Goal: Task Accomplishment & Management: Use online tool/utility

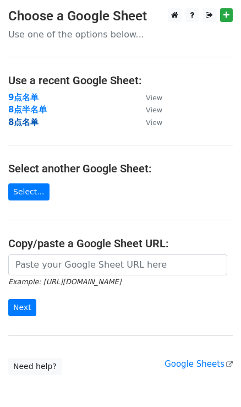
click at [28, 123] on strong "8点名单" at bounding box center [23, 122] width 30 height 10
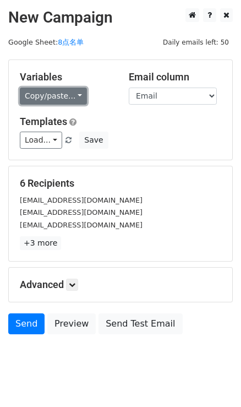
click at [65, 98] on link "Copy/paste..." at bounding box center [53, 96] width 67 height 17
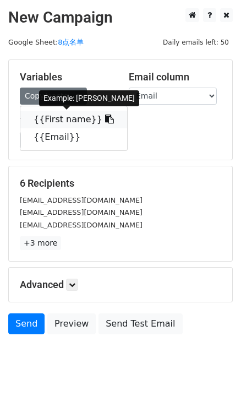
click at [101, 117] on link "{{First name}}" at bounding box center [73, 120] width 107 height 18
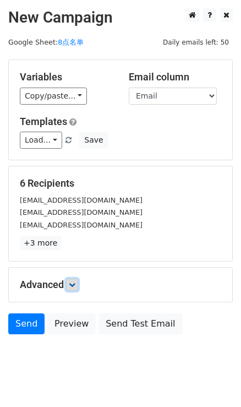
click at [75, 282] on icon at bounding box center [72, 284] width 7 height 7
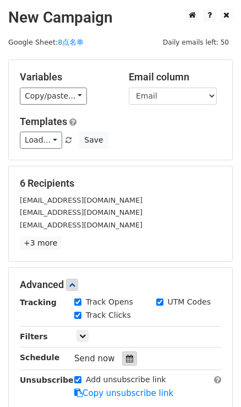
click at [126, 355] on icon at bounding box center [129, 359] width 7 height 8
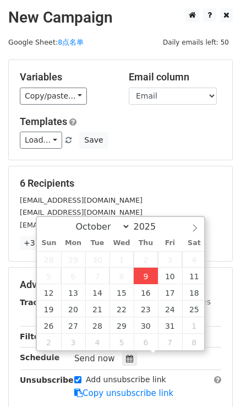
type input "2025-10-09 16:47"
type input "04"
type input "47"
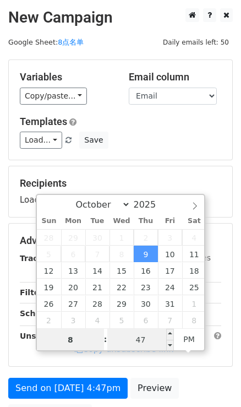
type input "8"
type input "2025-10-09 20:47"
type input "08"
click at [145, 337] on input "47" at bounding box center [140, 340] width 67 height 22
type input "0"
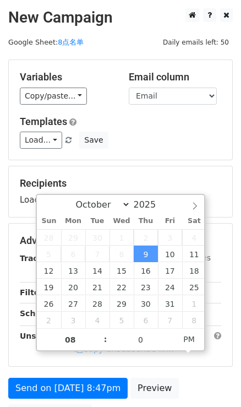
type input "2025-10-09 20:00"
click at [191, 155] on div "Variables Copy/paste... {{First name}} {{Email}} Email column First name Email …" at bounding box center [121, 110] width 224 height 100
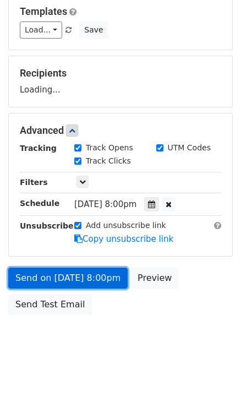
scroll to position [150, 0]
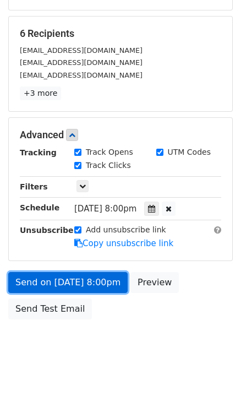
click at [95, 275] on link "Send on Oct 9 at 8:00pm" at bounding box center [67, 282] width 119 height 21
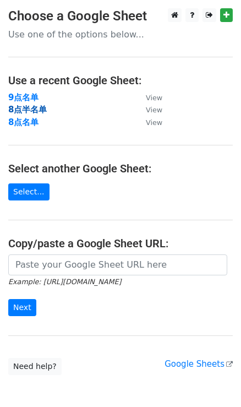
click at [21, 110] on strong "8点半名单" at bounding box center [27, 110] width 39 height 10
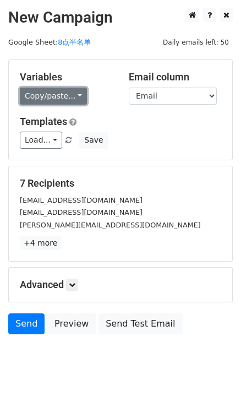
click at [75, 95] on link "Copy/paste..." at bounding box center [53, 96] width 67 height 17
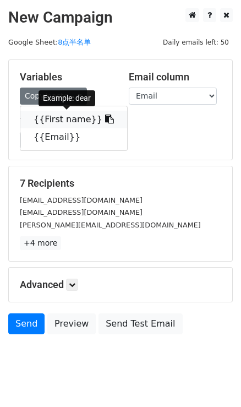
click at [105, 120] on icon at bounding box center [109, 119] width 9 height 9
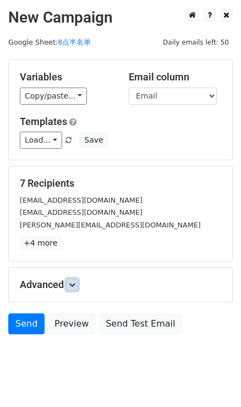
click at [75, 284] on icon at bounding box center [72, 284] width 7 height 7
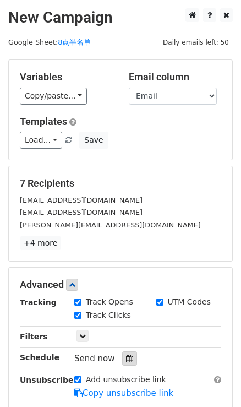
click at [130, 356] on icon at bounding box center [129, 359] width 7 height 8
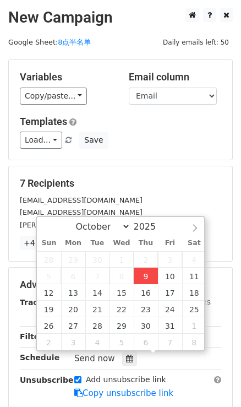
type input "2025-10-09 16:49"
type input "04"
type input "49"
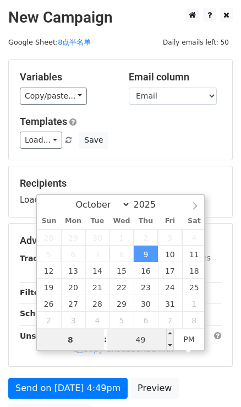
type input "8"
type input "2025-10-09 20:49"
type input "08"
click at [150, 338] on input "49" at bounding box center [140, 340] width 67 height 22
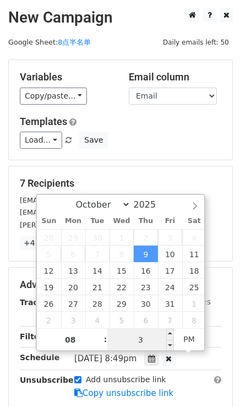
type input "30"
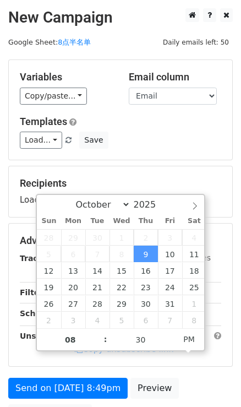
type input "2025-10-09 20:30"
click at [173, 116] on h5 "Templates" at bounding box center [120, 122] width 201 height 12
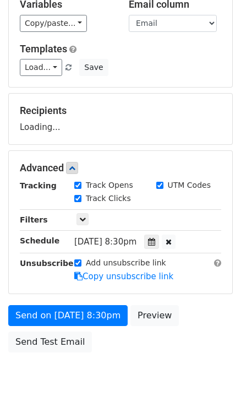
scroll to position [110, 0]
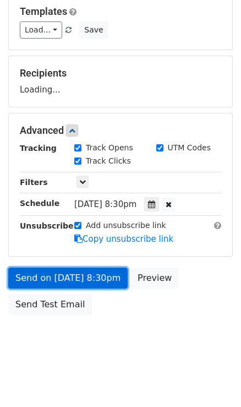
click at [95, 273] on link "Send on Oct 9 at 8:30pm" at bounding box center [67, 278] width 119 height 21
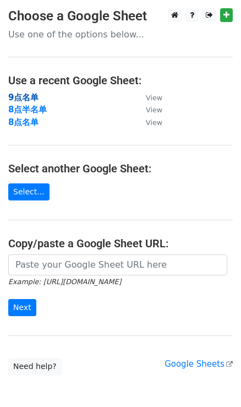
click at [29, 94] on strong "9点名单" at bounding box center [23, 97] width 30 height 10
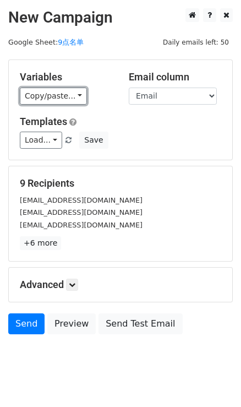
drag, startPoint x: 75, startPoint y: 94, endPoint x: 101, endPoint y: 113, distance: 32.3
click at [75, 94] on link "Copy/paste..." at bounding box center [53, 96] width 67 height 17
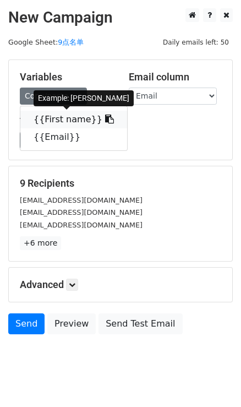
click at [106, 116] on link "{{First name}}" at bounding box center [73, 120] width 107 height 18
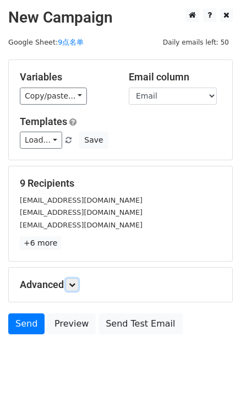
click at [75, 283] on icon at bounding box center [72, 284] width 7 height 7
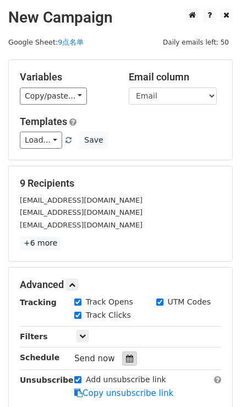
click at [128, 356] on icon at bounding box center [129, 359] width 7 height 8
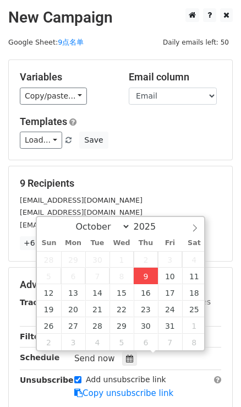
type input "2025-10-09 16:50"
type input "04"
type input "50"
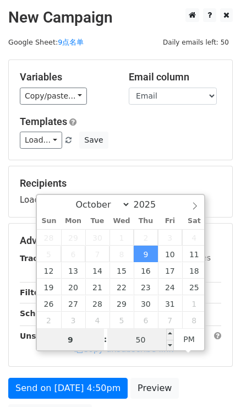
type input "9"
type input "2025-10-09 21:50"
type input "09"
click at [130, 340] on input "50" at bounding box center [140, 340] width 67 height 22
type input "0"
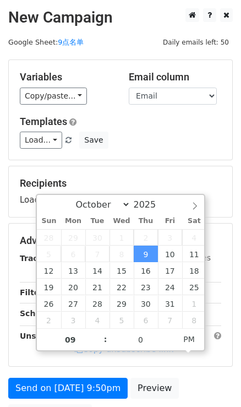
type input "2025-10-09 21:00"
click at [187, 144] on div "Load... No templates saved Save" at bounding box center [121, 140] width 218 height 17
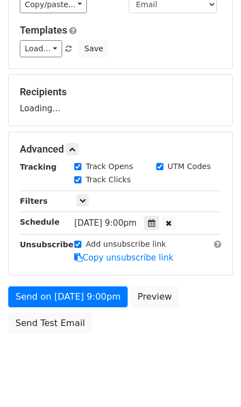
scroll to position [110, 0]
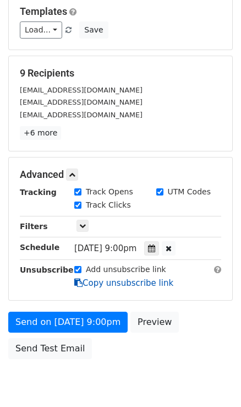
click at [94, 281] on link "Copy unsubscribe link" at bounding box center [123, 283] width 99 height 10
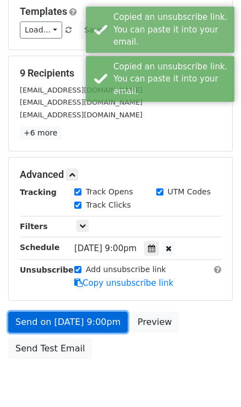
click at [92, 322] on link "Send on Oct 9 at 9:00pm" at bounding box center [67, 322] width 119 height 21
